Goal: Task Accomplishment & Management: Manage account settings

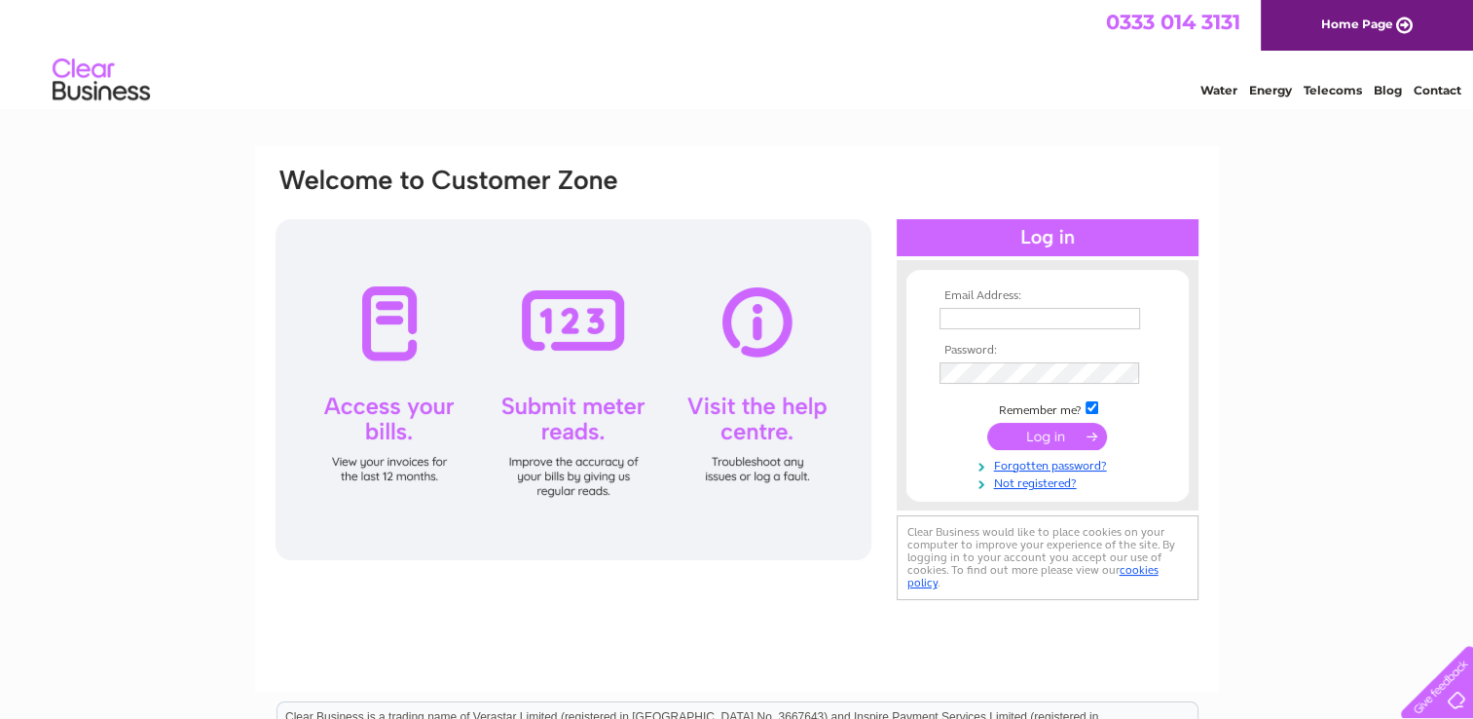
type input "[EMAIL_ADDRESS][DOMAIN_NAME]"
click at [1051, 439] on input "submit" at bounding box center [1047, 436] width 120 height 27
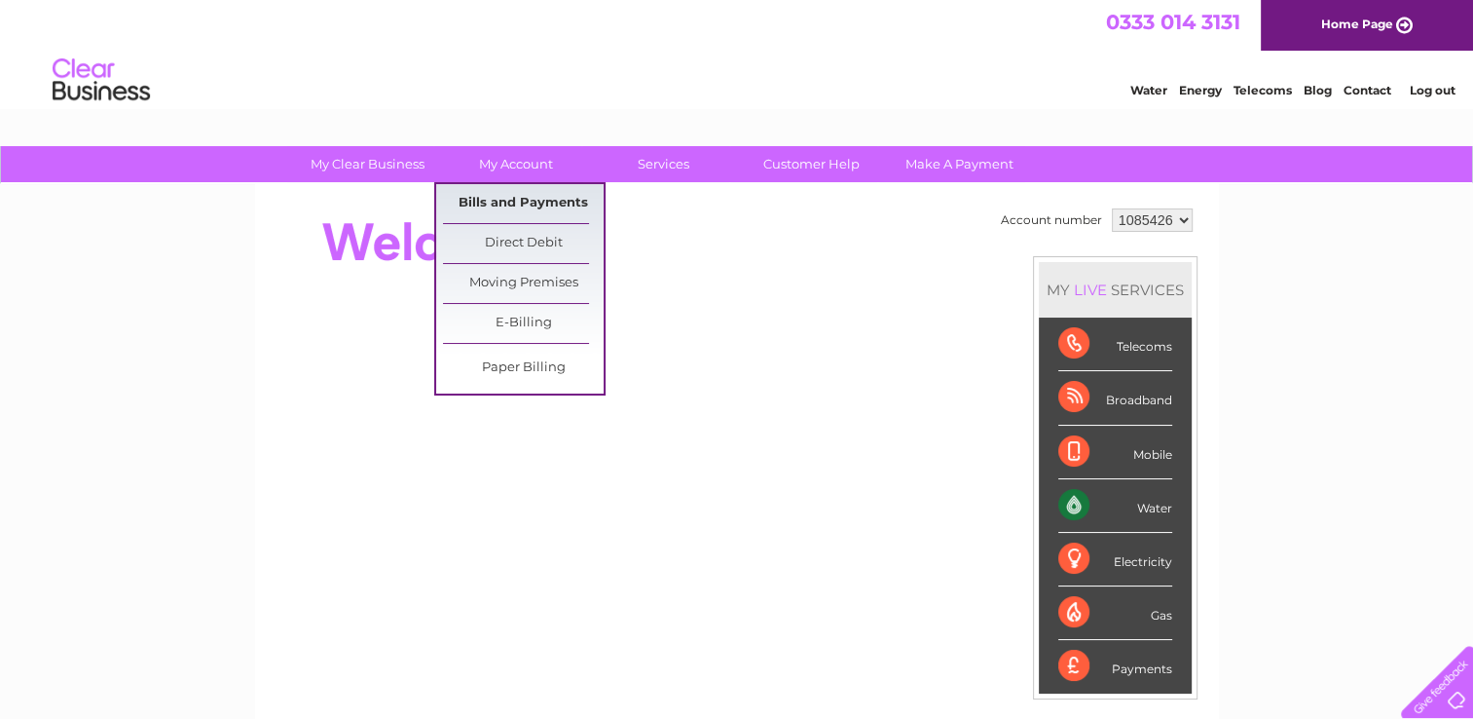
click at [516, 197] on link "Bills and Payments" at bounding box center [523, 203] width 161 height 39
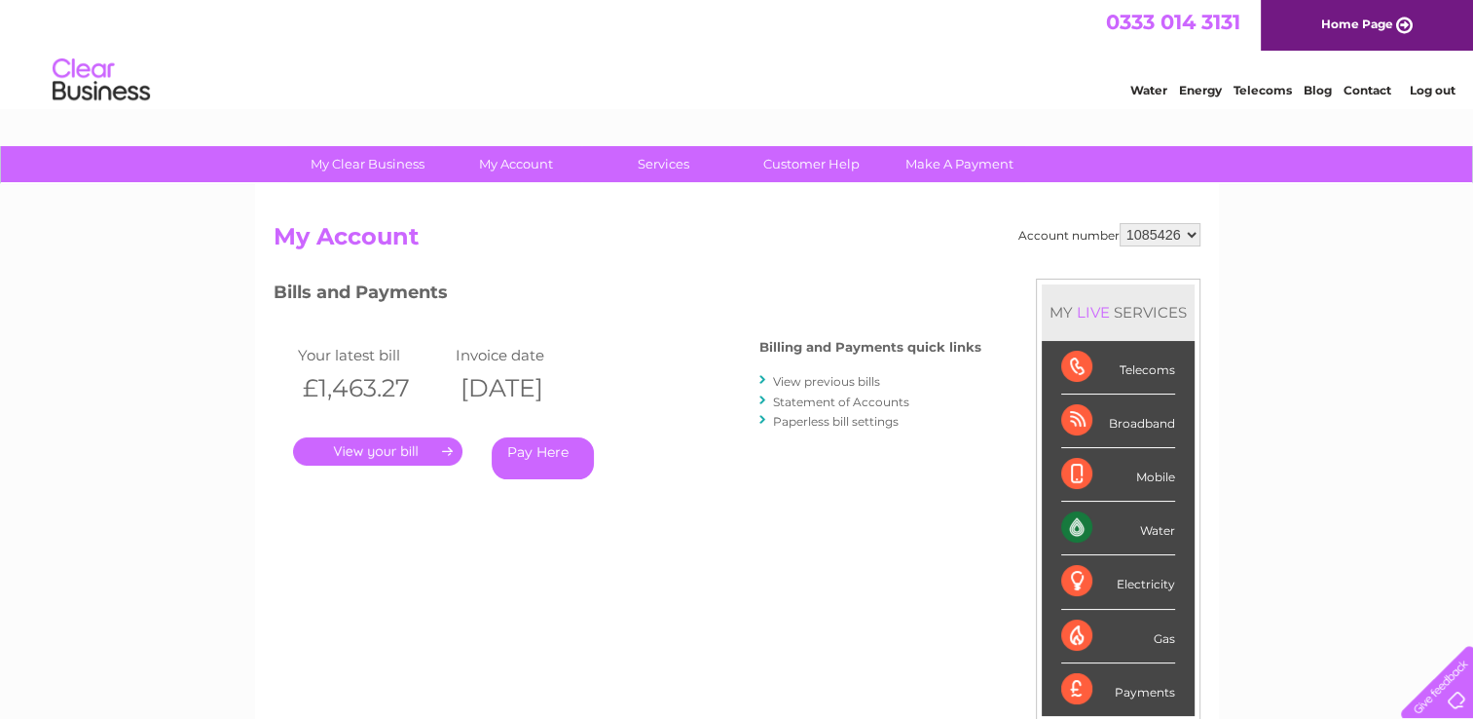
click at [385, 447] on link "." at bounding box center [377, 451] width 169 height 28
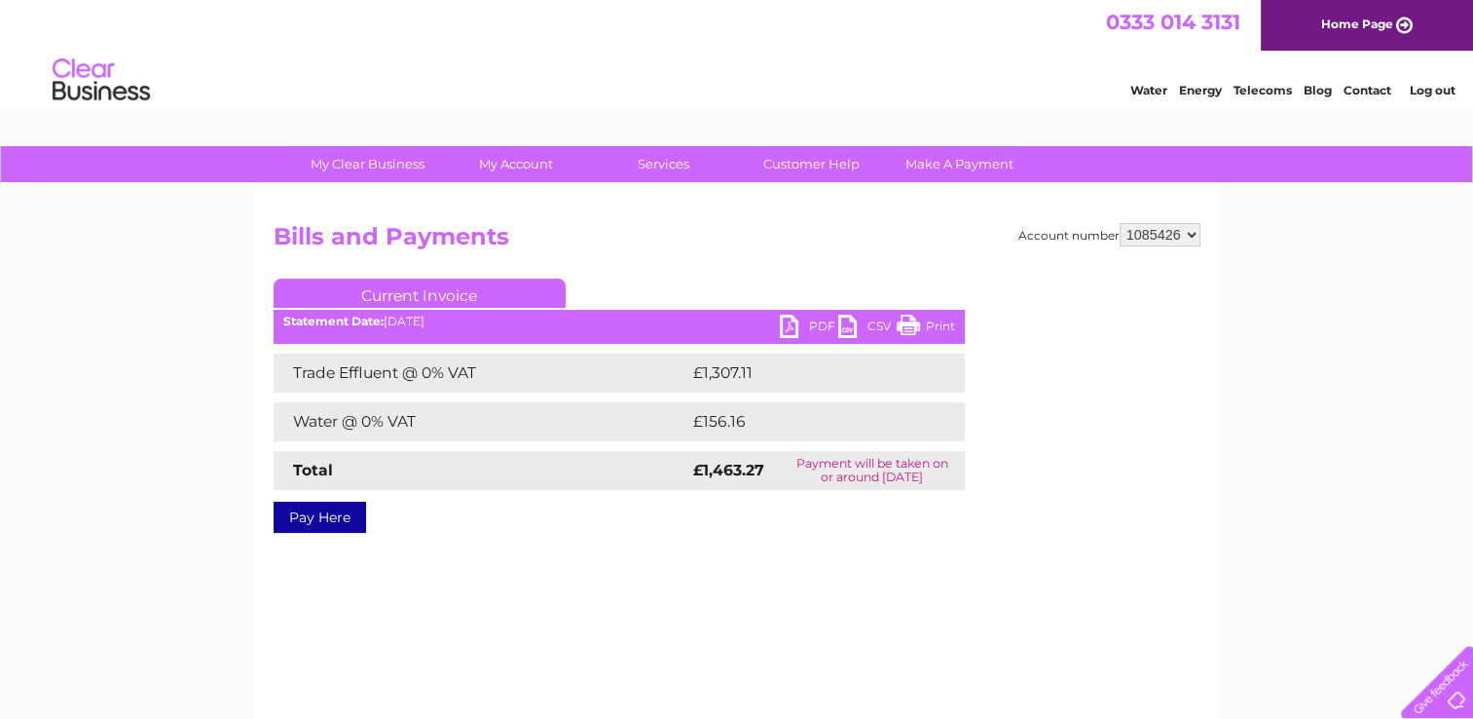
click at [818, 323] on link "PDF" at bounding box center [809, 328] width 58 height 28
